Goal: Find contact information: Find contact information

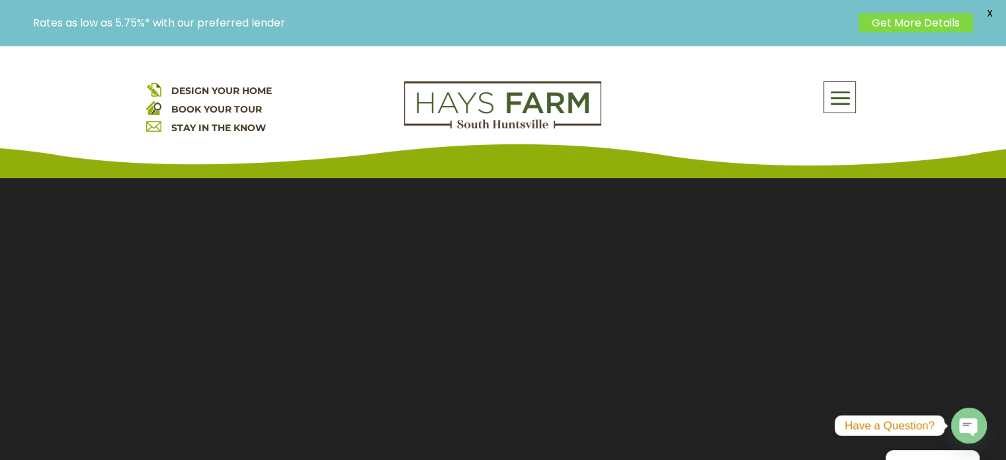
click at [839, 100] on span at bounding box center [839, 98] width 31 height 30
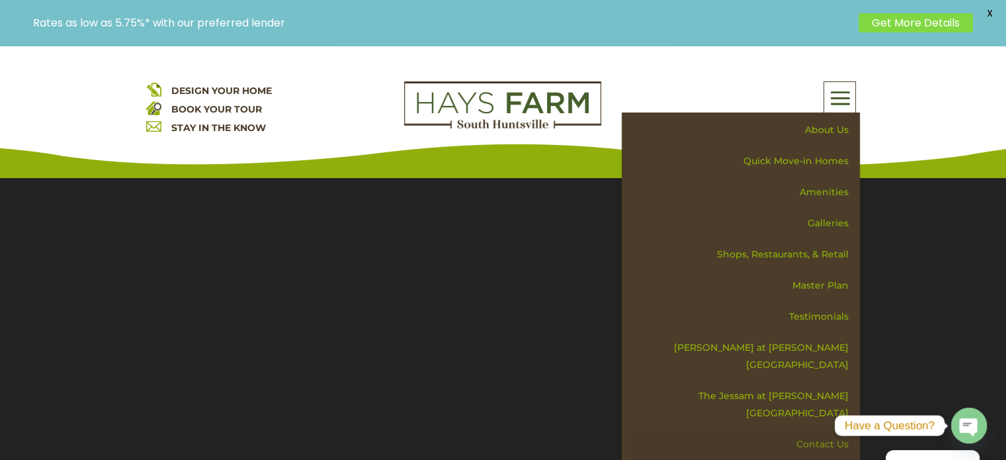
click at [809, 429] on link "Contact Us" at bounding box center [745, 444] width 229 height 31
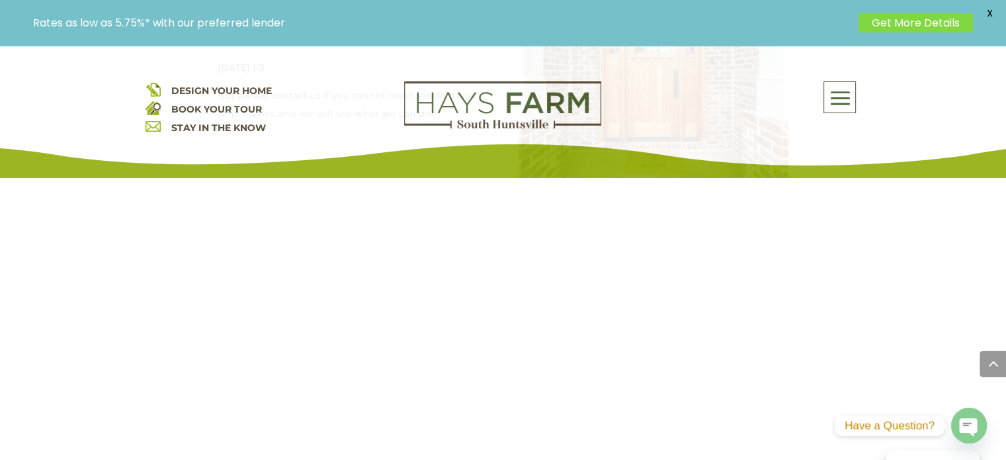
scroll to position [993, 0]
click at [199, 344] on div "Nestled in [GEOGRAPHIC_DATA][PERSON_NAME] is a [GEOGRAPHIC_DATA] new home devel…" at bounding box center [503, 98] width 715 height 971
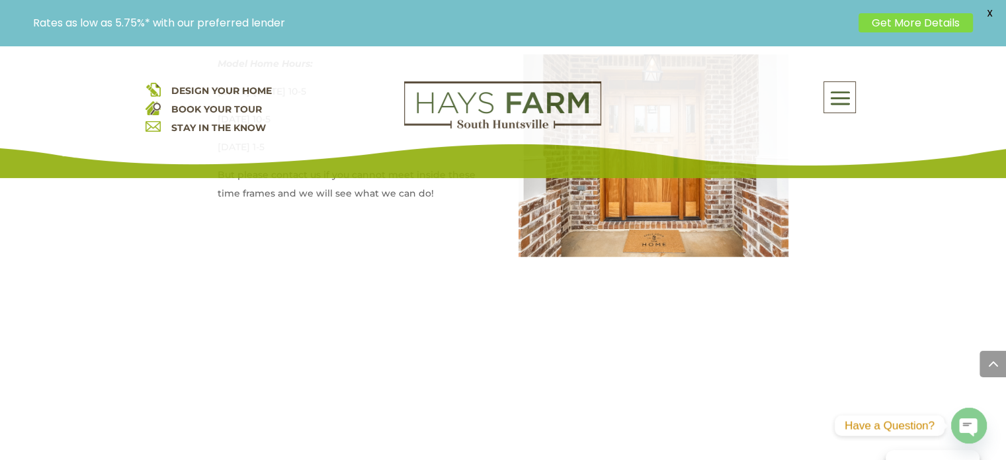
scroll to position [728, 0]
